Goal: Task Accomplishment & Management: Use online tool/utility

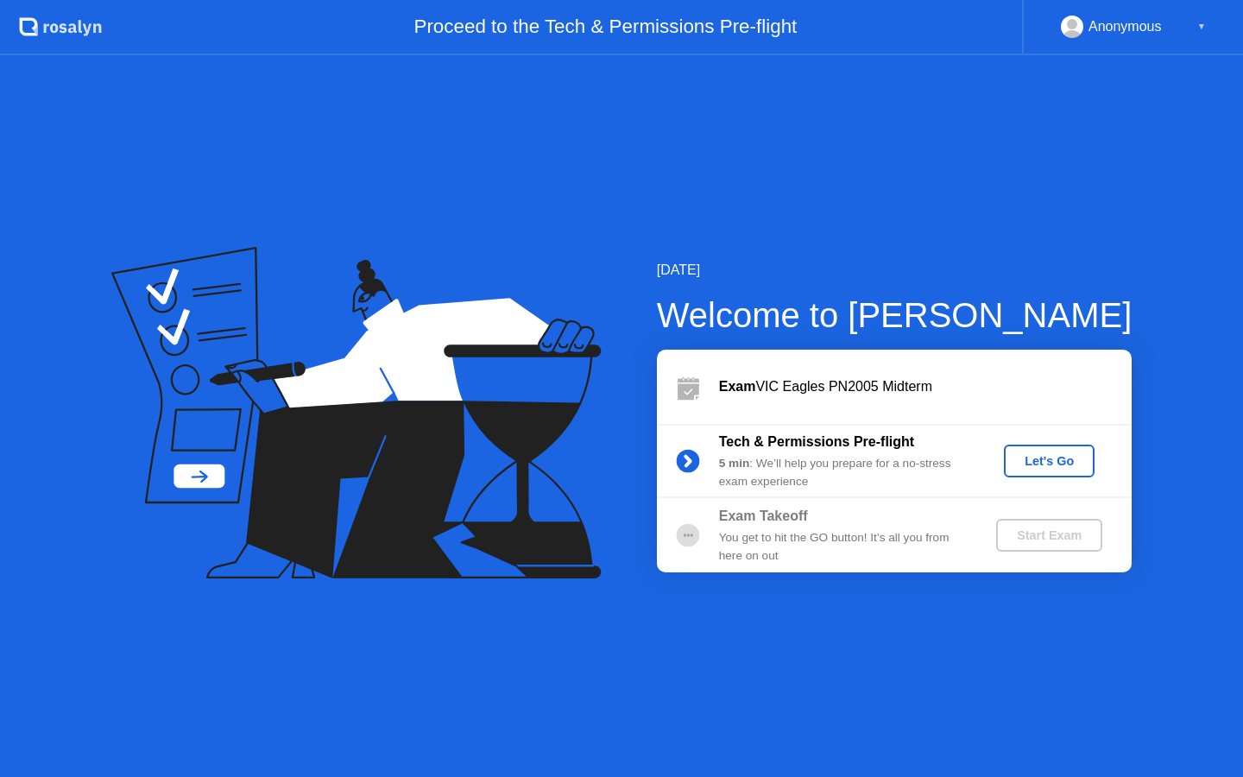
click at [1023, 463] on div "Let's Go" at bounding box center [1049, 461] width 77 height 14
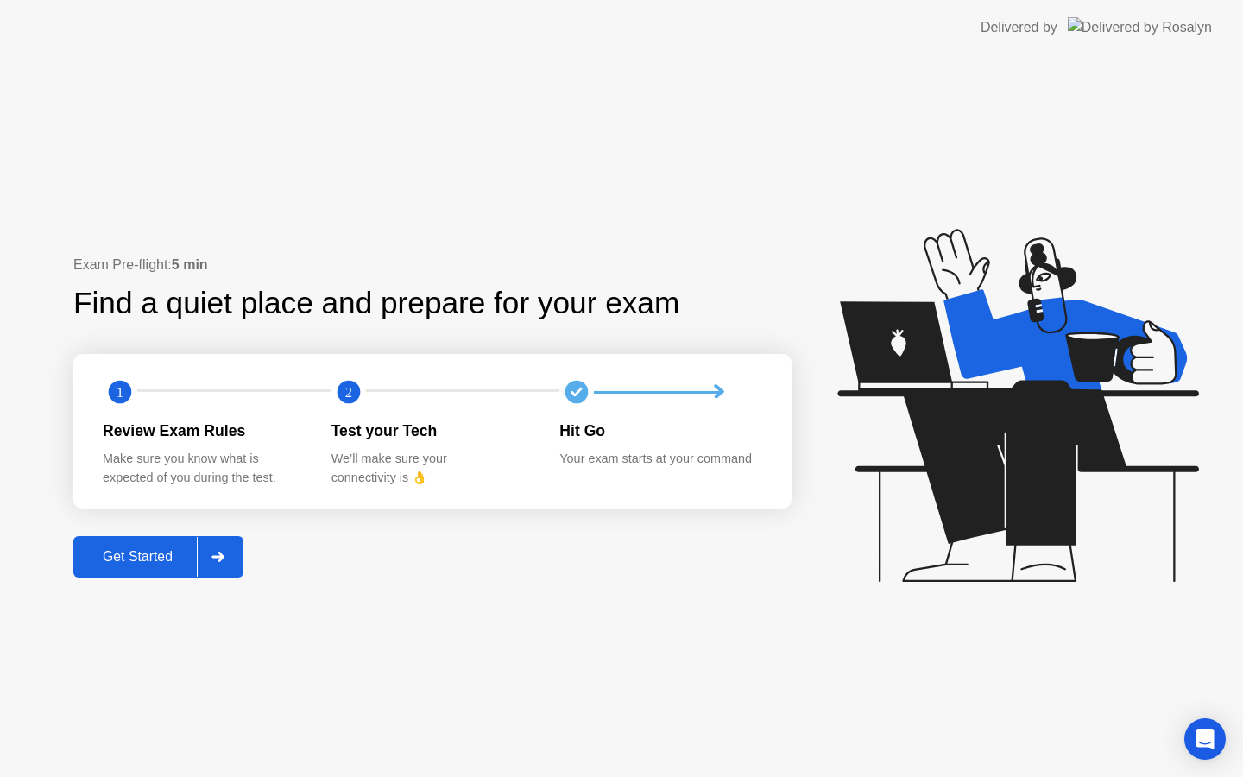
click at [143, 554] on div "Get Started" at bounding box center [138, 557] width 118 height 16
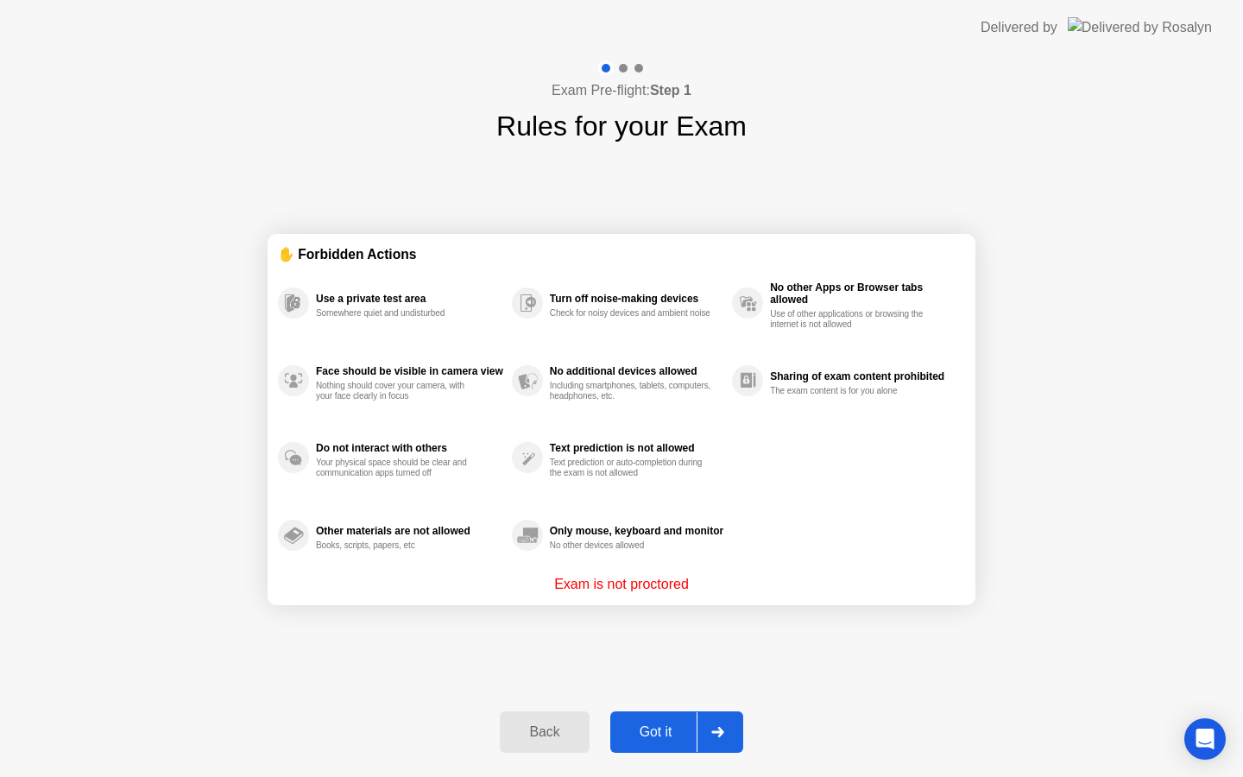
click at [663, 735] on div "Got it" at bounding box center [655, 732] width 81 height 16
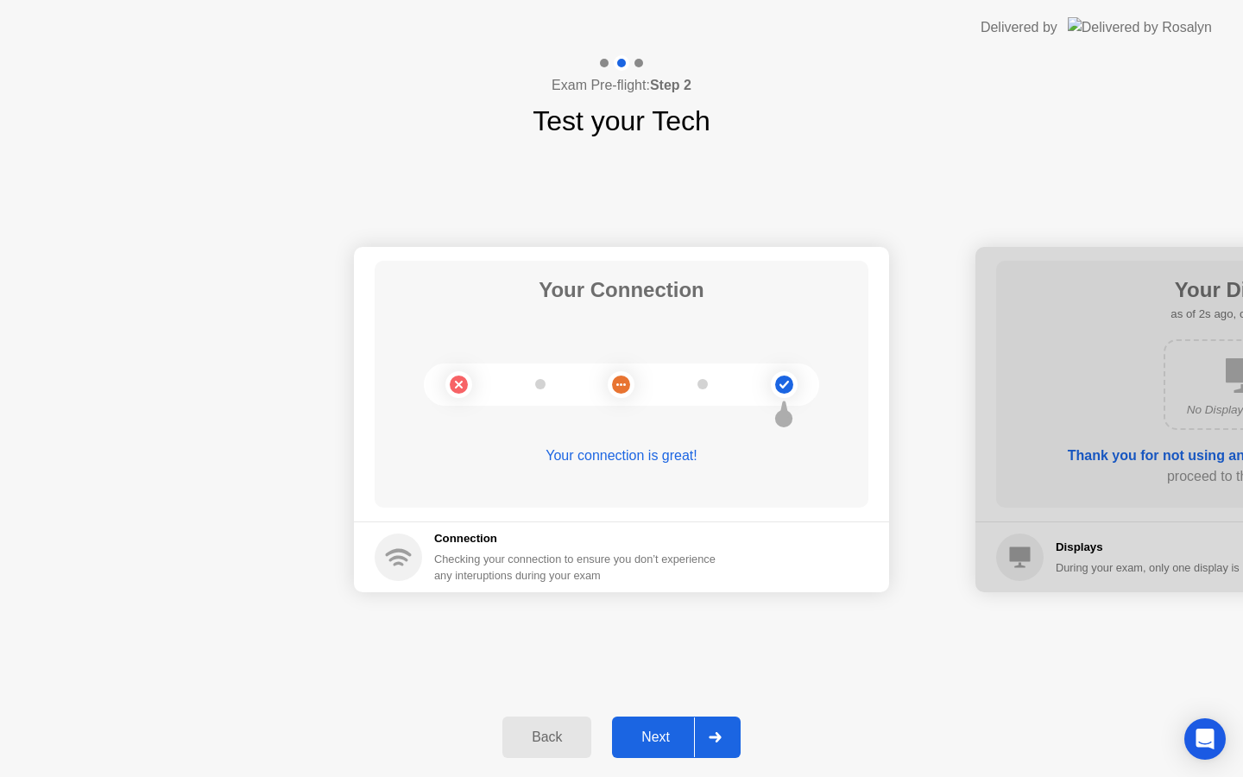
click at [663, 735] on div "Next" at bounding box center [655, 737] width 77 height 16
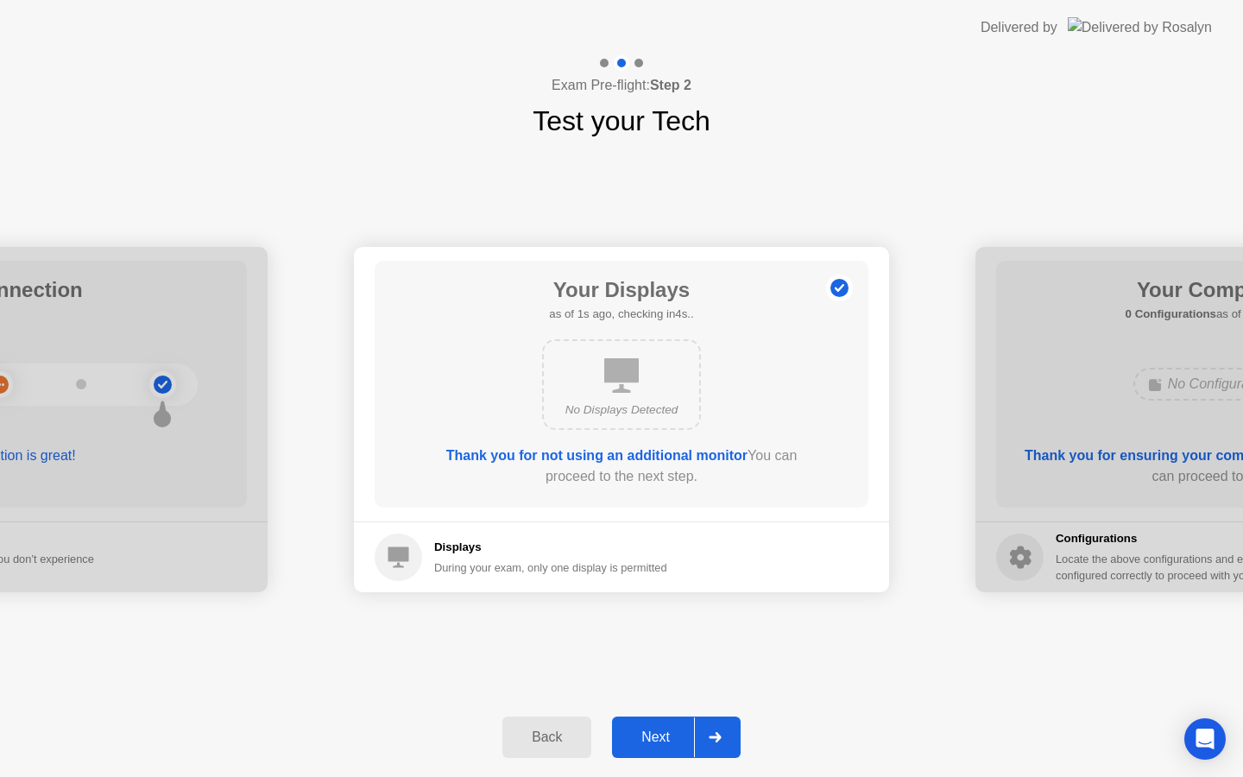
click at [663, 735] on div "Next" at bounding box center [655, 737] width 77 height 16
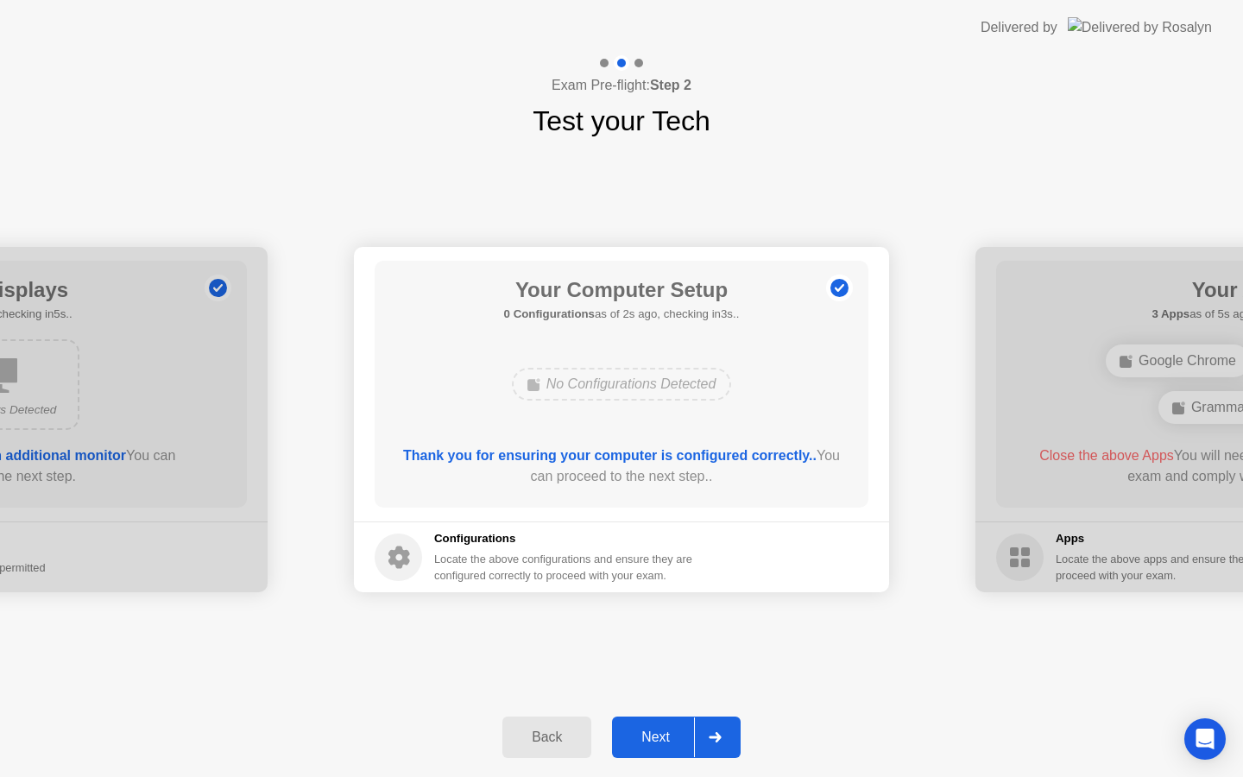
click at [663, 735] on div "Next" at bounding box center [655, 737] width 77 height 16
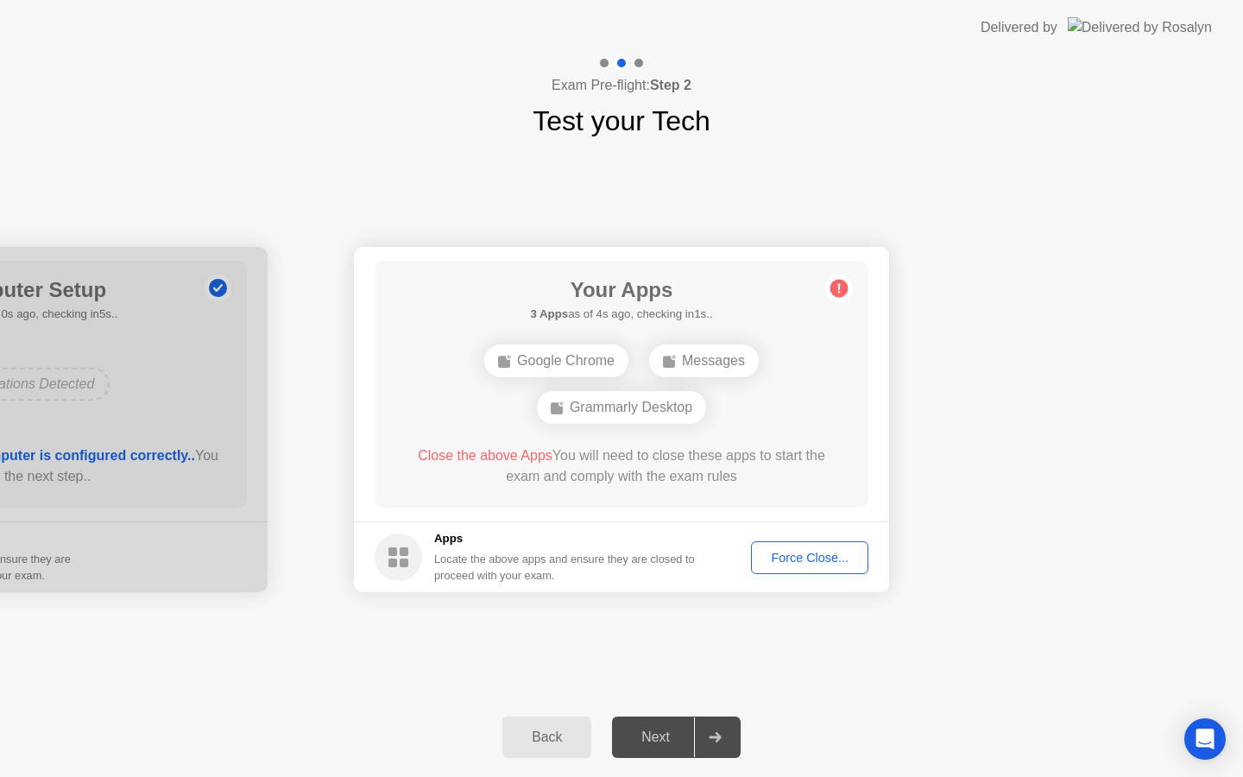
click at [791, 556] on div "Force Close..." at bounding box center [809, 558] width 105 height 14
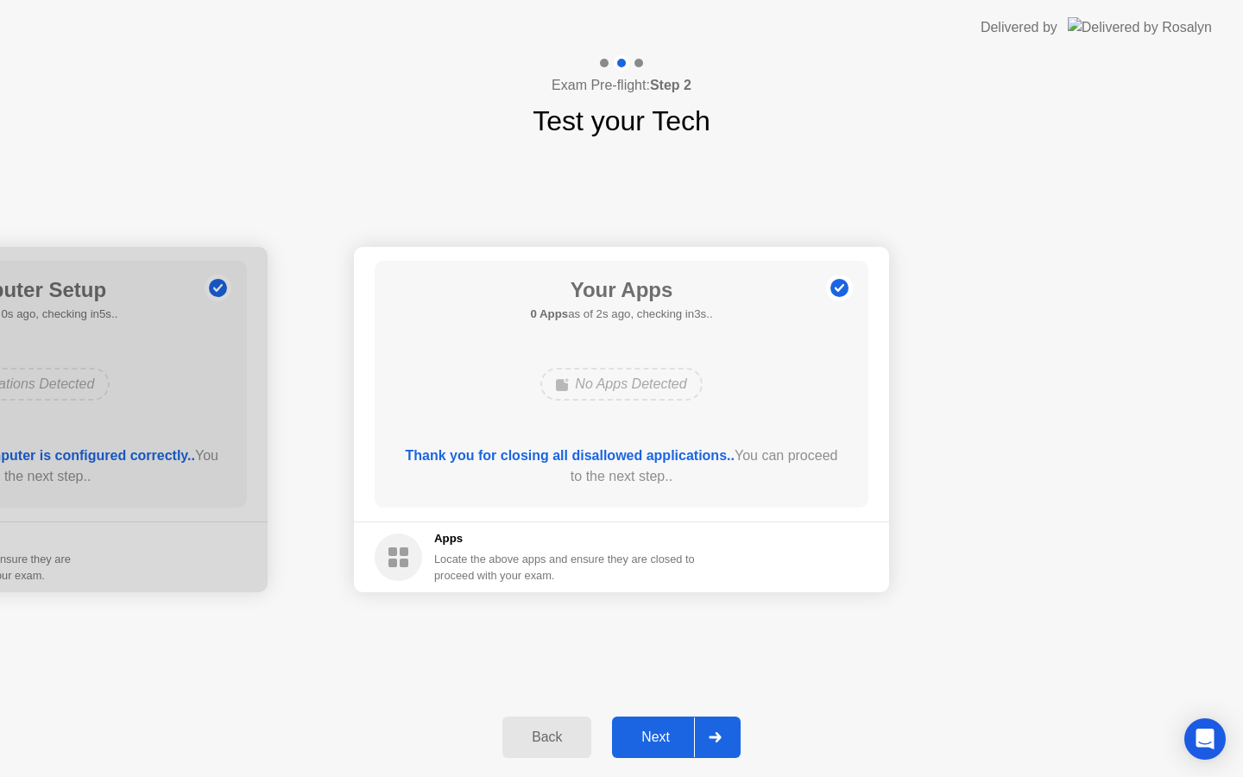
click at [649, 734] on div "Next" at bounding box center [655, 737] width 77 height 16
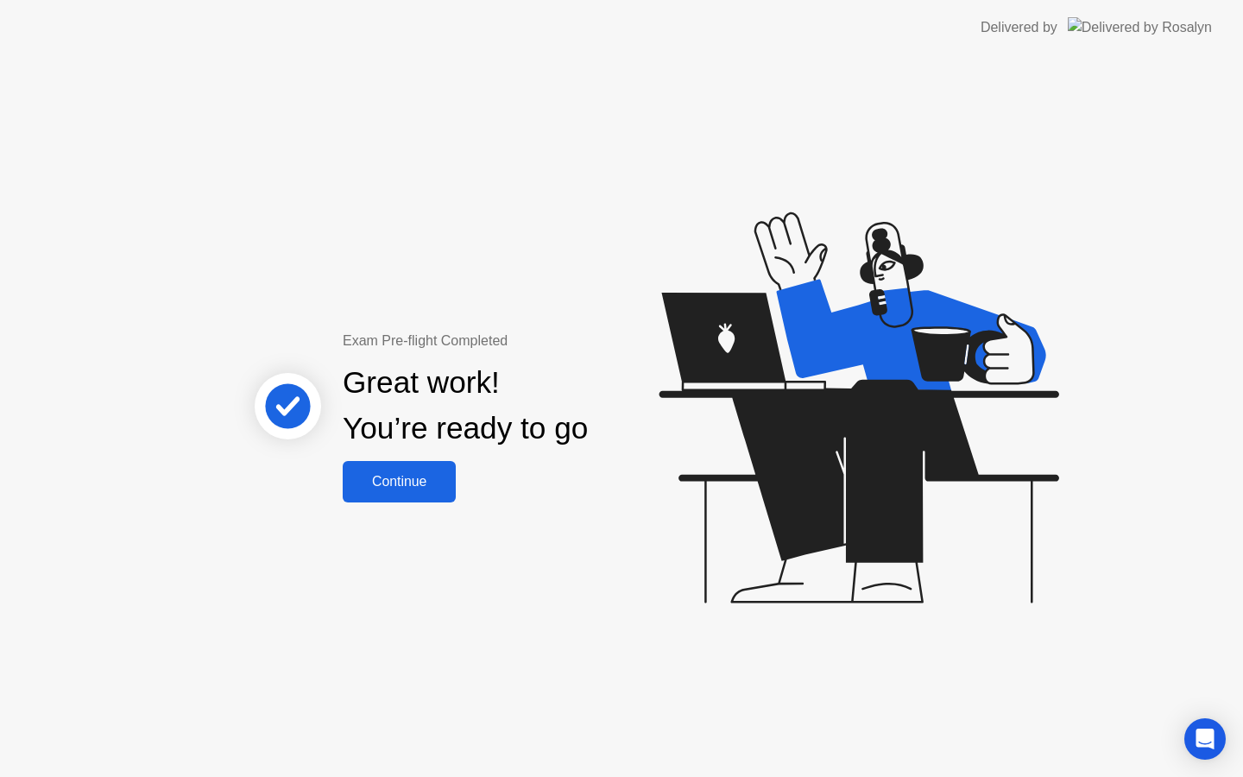
click at [409, 477] on div "Continue" at bounding box center [399, 482] width 103 height 16
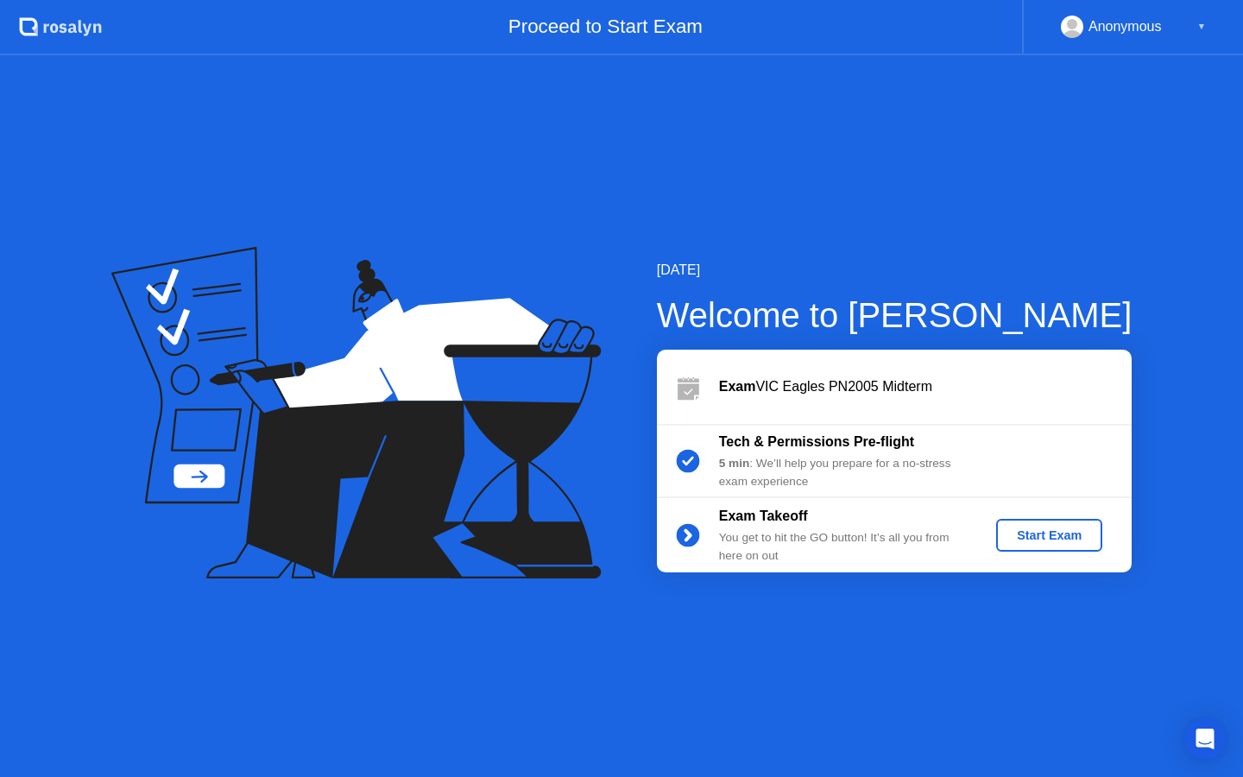
click at [1026, 531] on div "Start Exam" at bounding box center [1049, 535] width 92 height 14
